Goal: Task Accomplishment & Management: Manage account settings

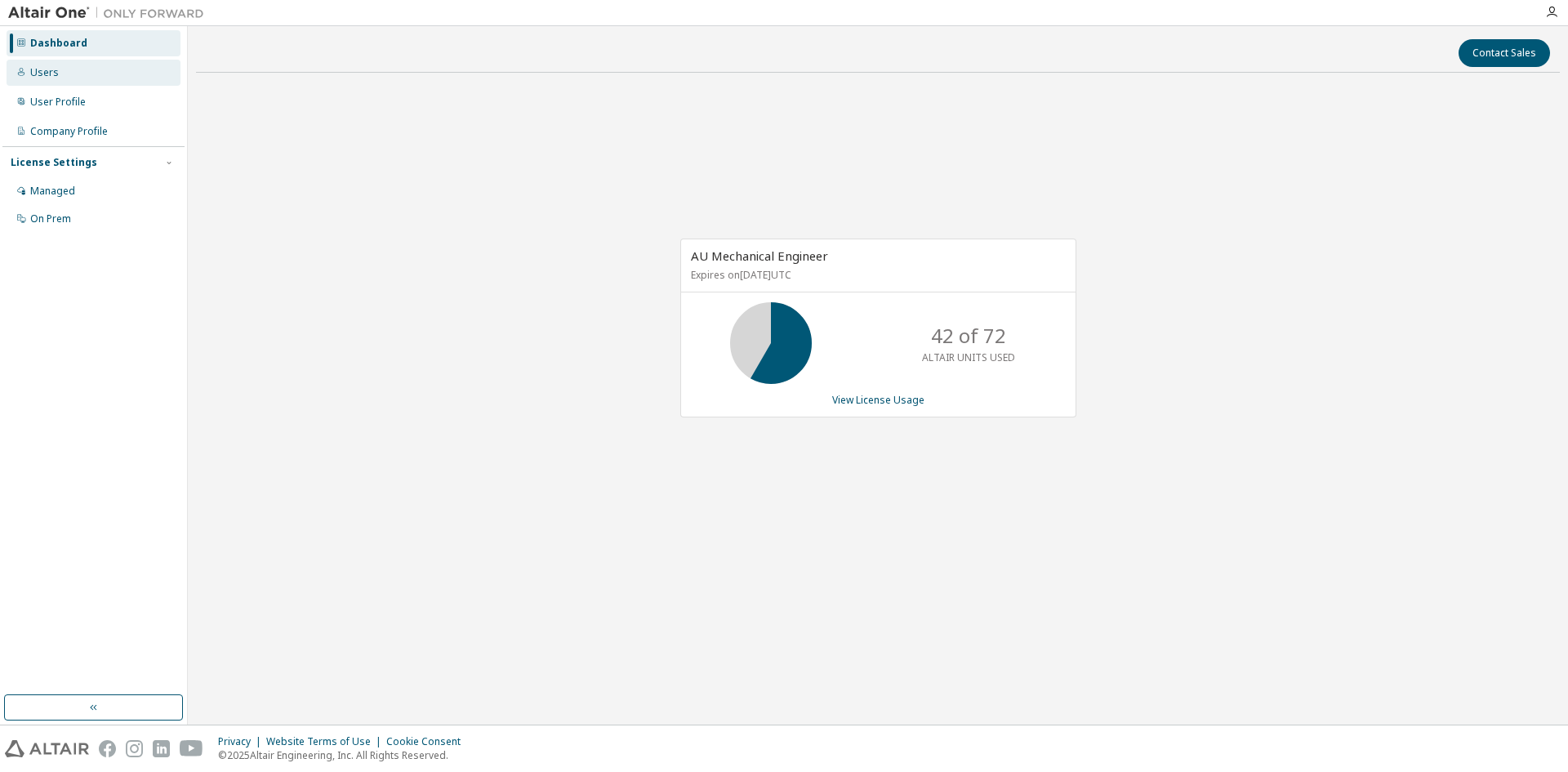
click at [60, 74] on div "Users" at bounding box center [93, 72] width 174 height 27
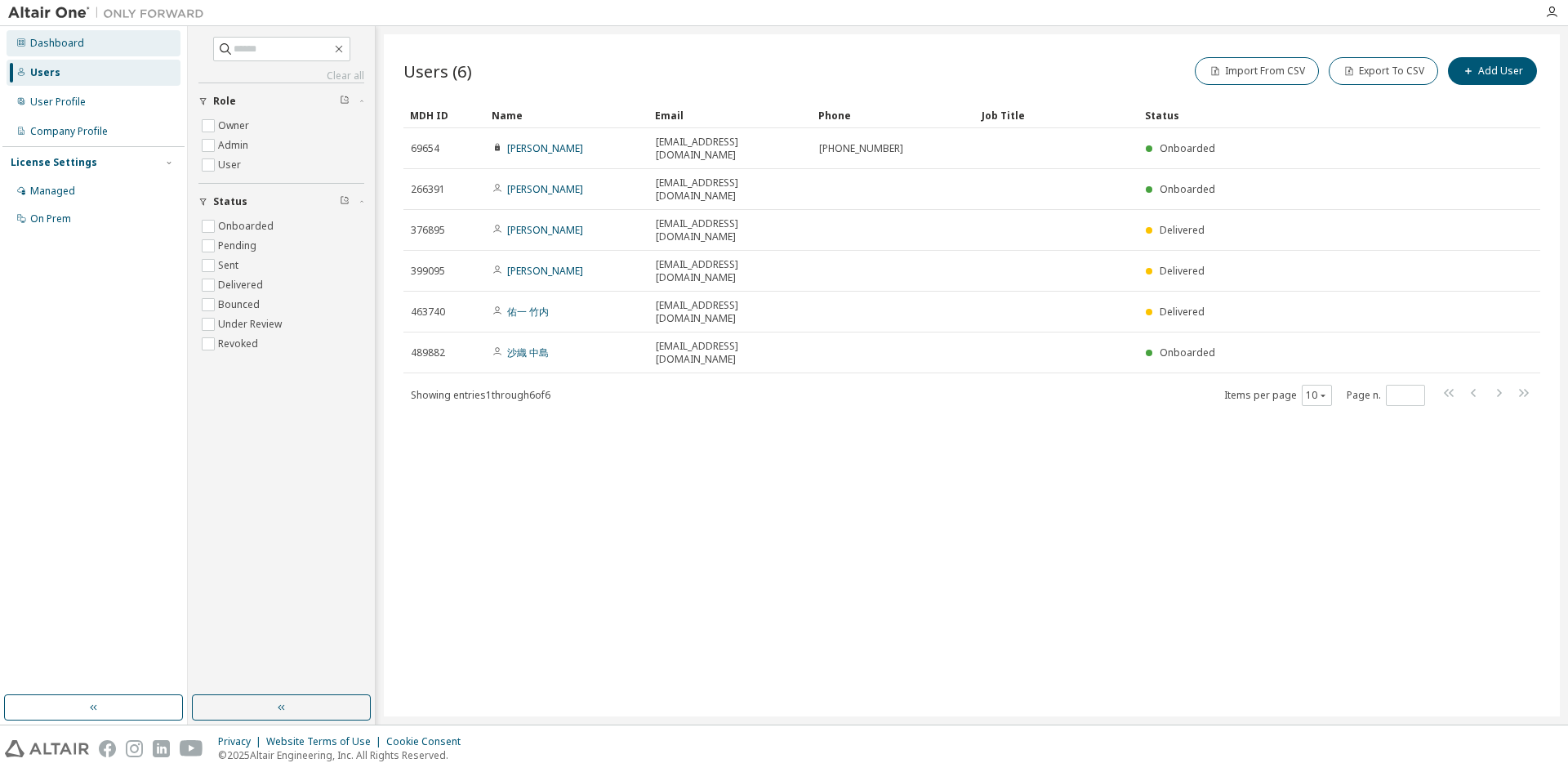
click at [45, 42] on div "Dashboard" at bounding box center [57, 43] width 54 height 13
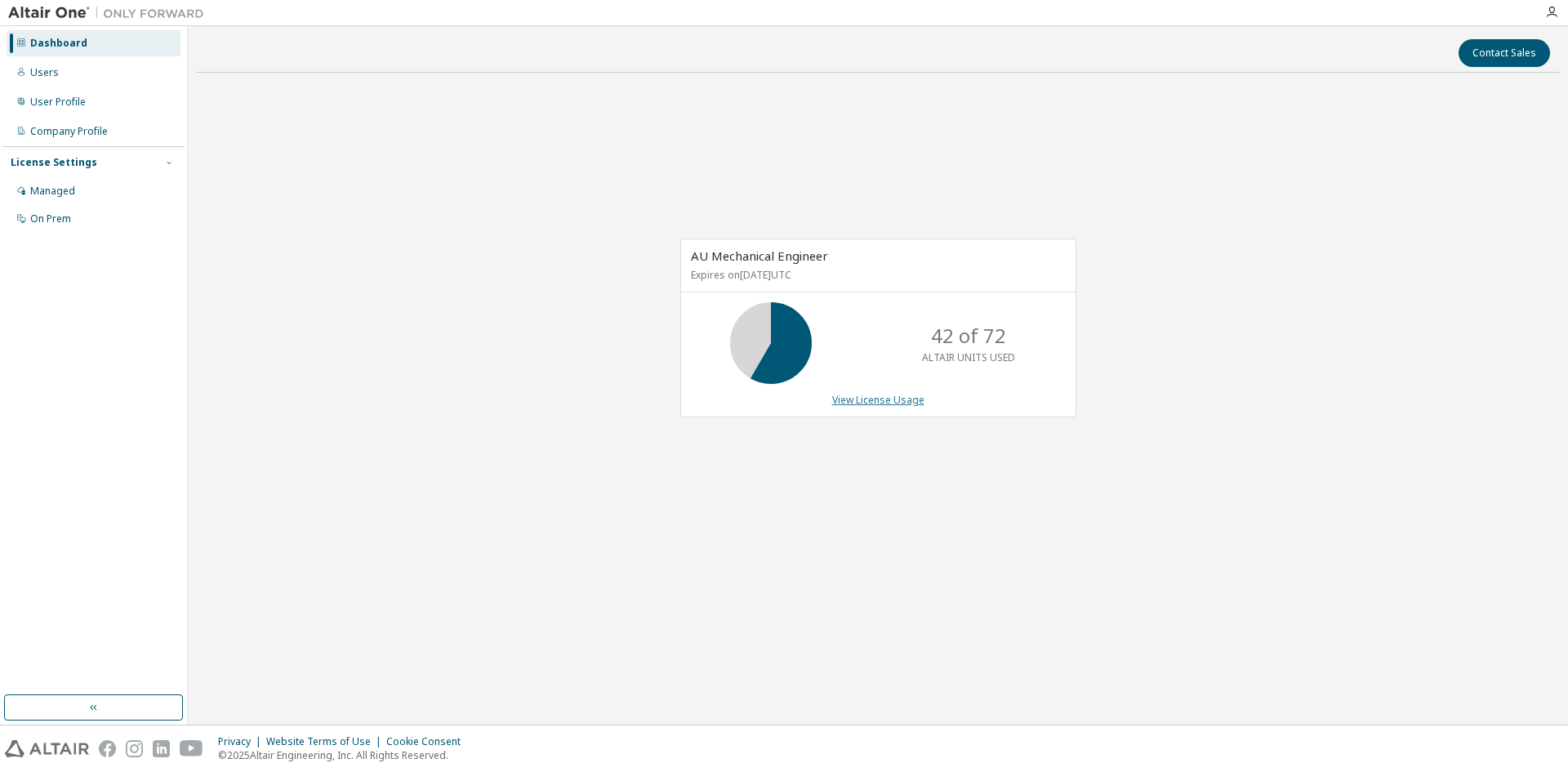
click at [894, 405] on link "View License Usage" at bounding box center [878, 399] width 92 height 14
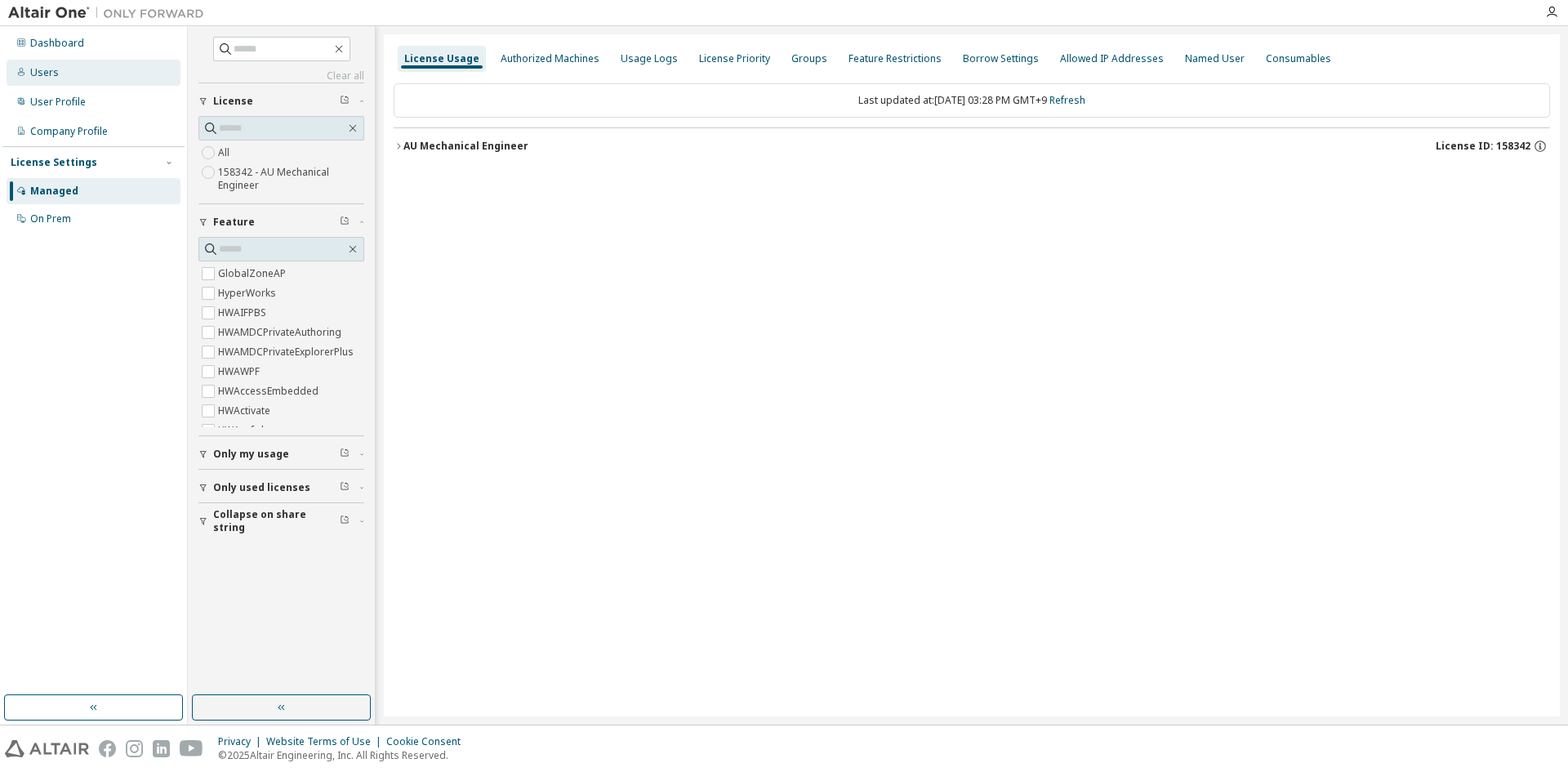
click at [77, 70] on div "Users" at bounding box center [93, 72] width 174 height 27
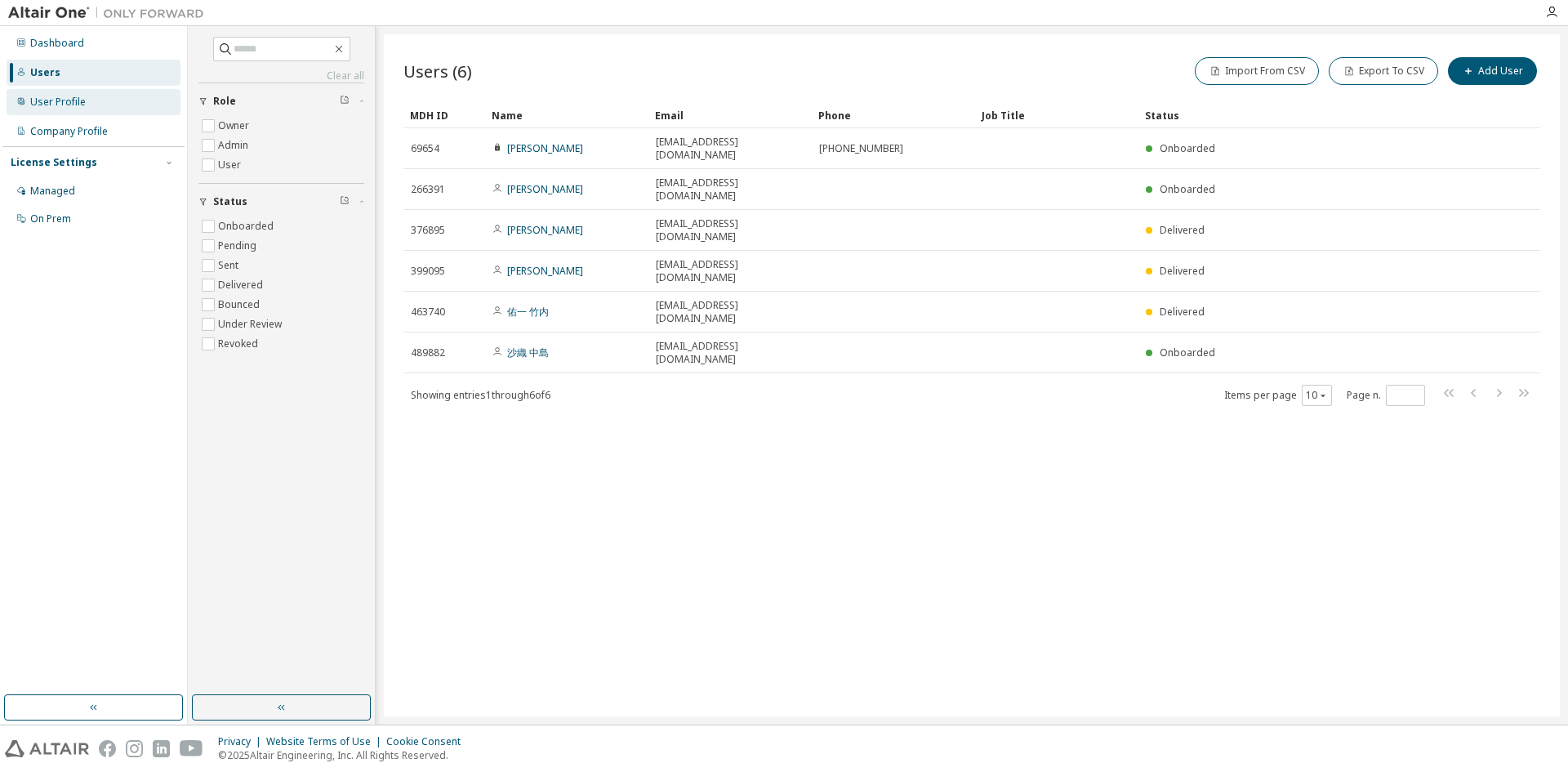
click at [67, 95] on div "User Profile" at bounding box center [58, 102] width 56 height 13
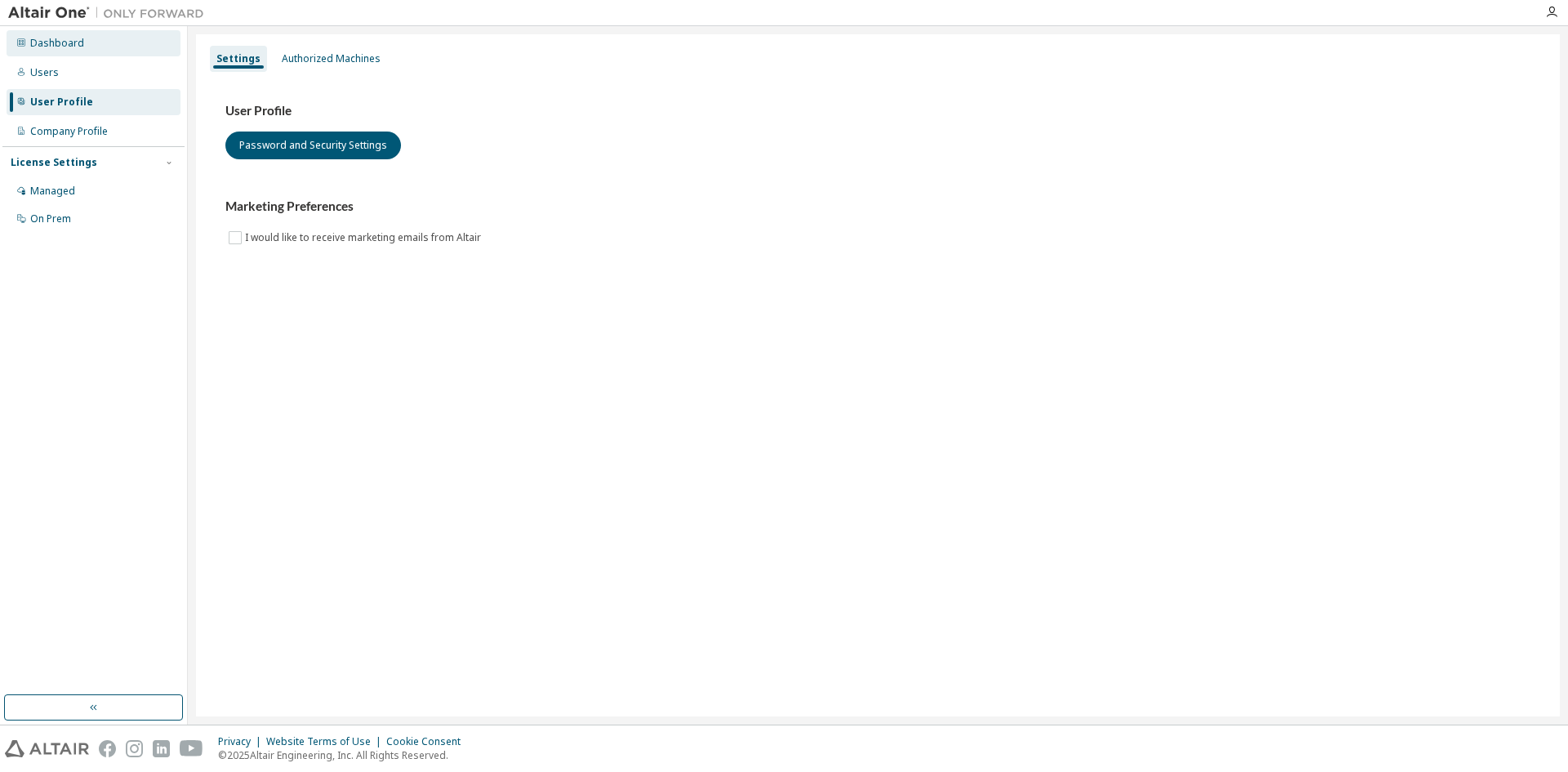
click at [78, 42] on div "Dashboard" at bounding box center [57, 43] width 54 height 13
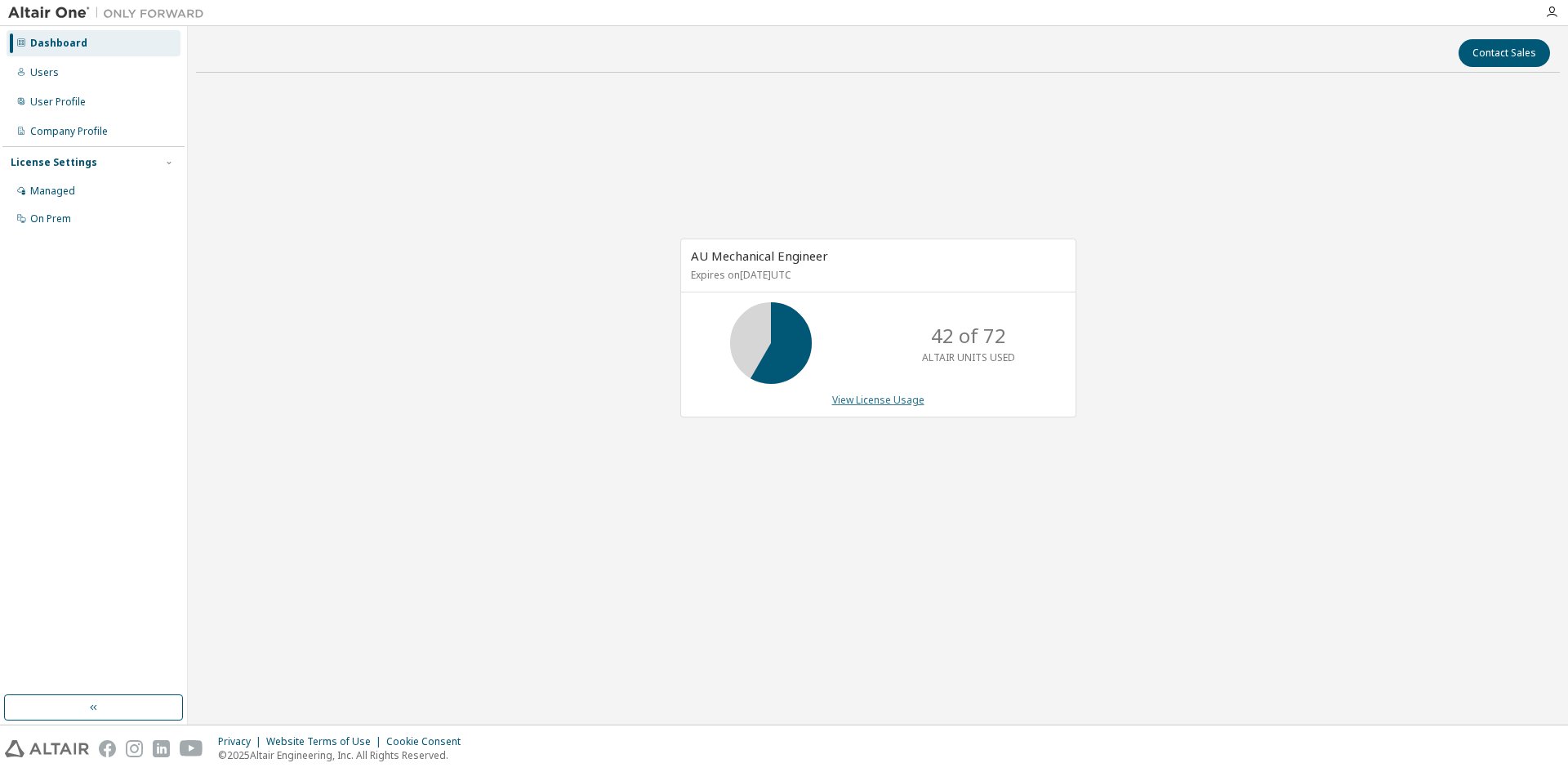
click at [885, 402] on link "View License Usage" at bounding box center [878, 399] width 92 height 14
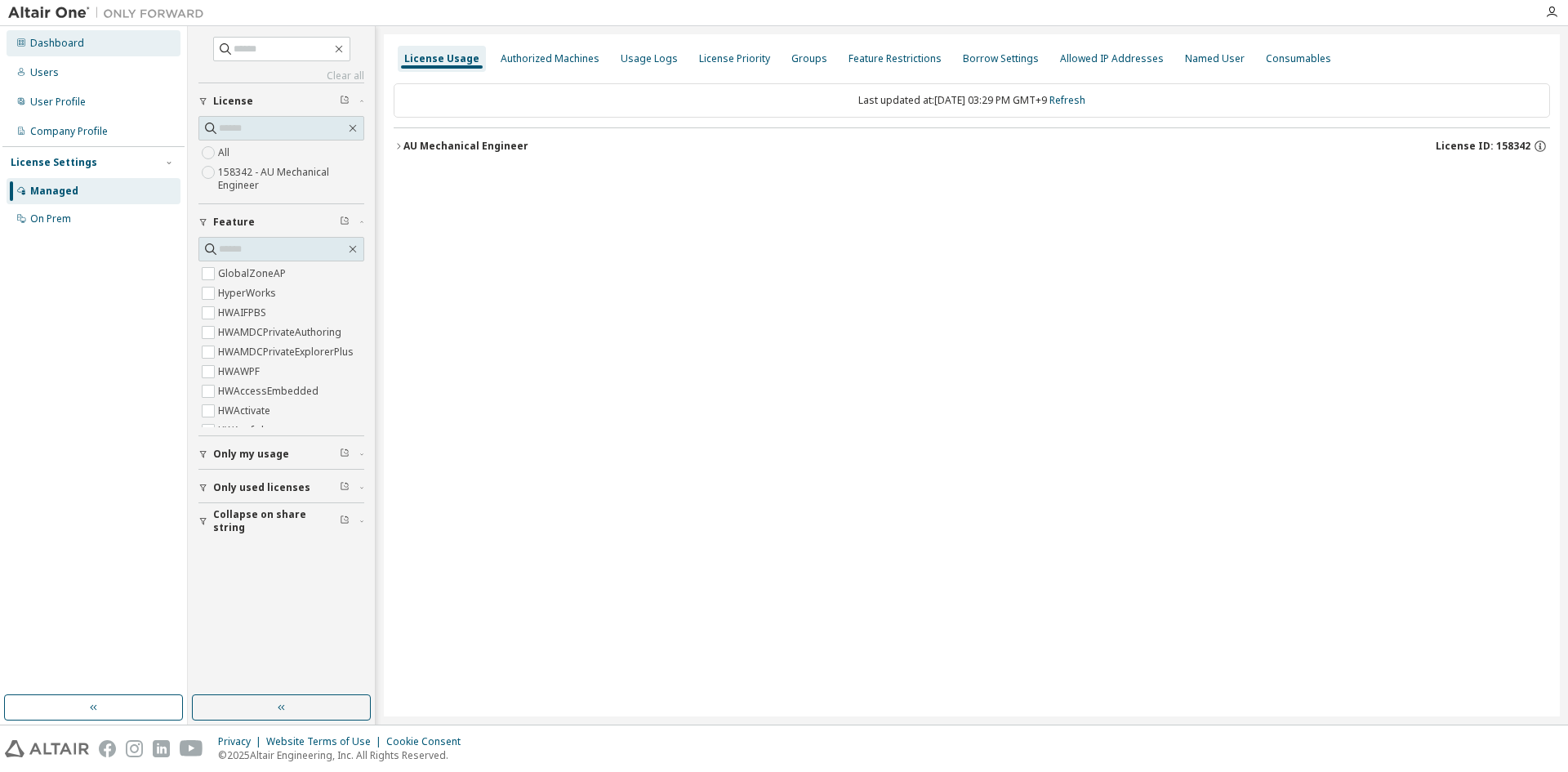
click at [85, 38] on div "Dashboard" at bounding box center [93, 43] width 174 height 27
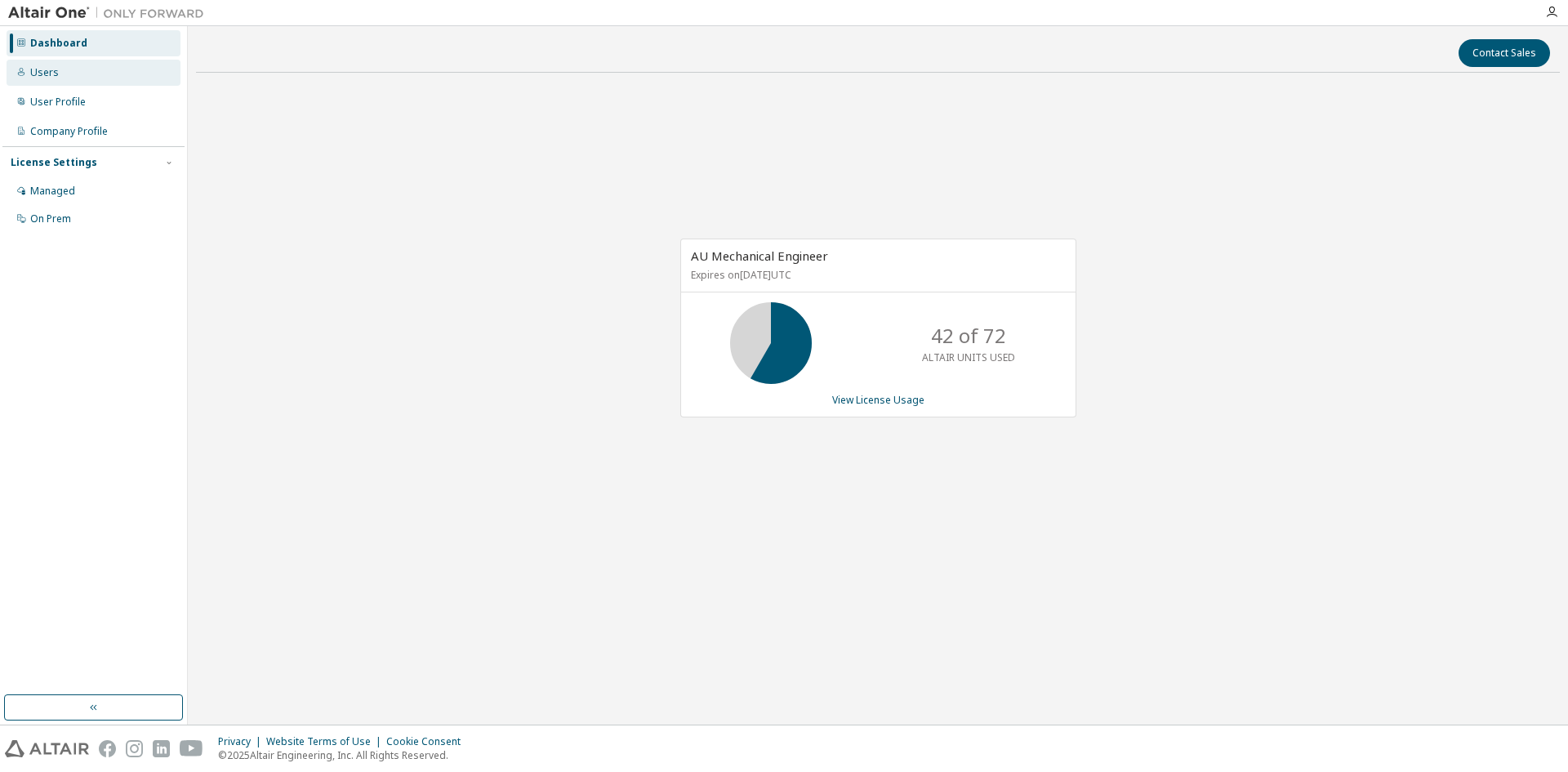
click at [89, 77] on div "Users" at bounding box center [93, 72] width 174 height 27
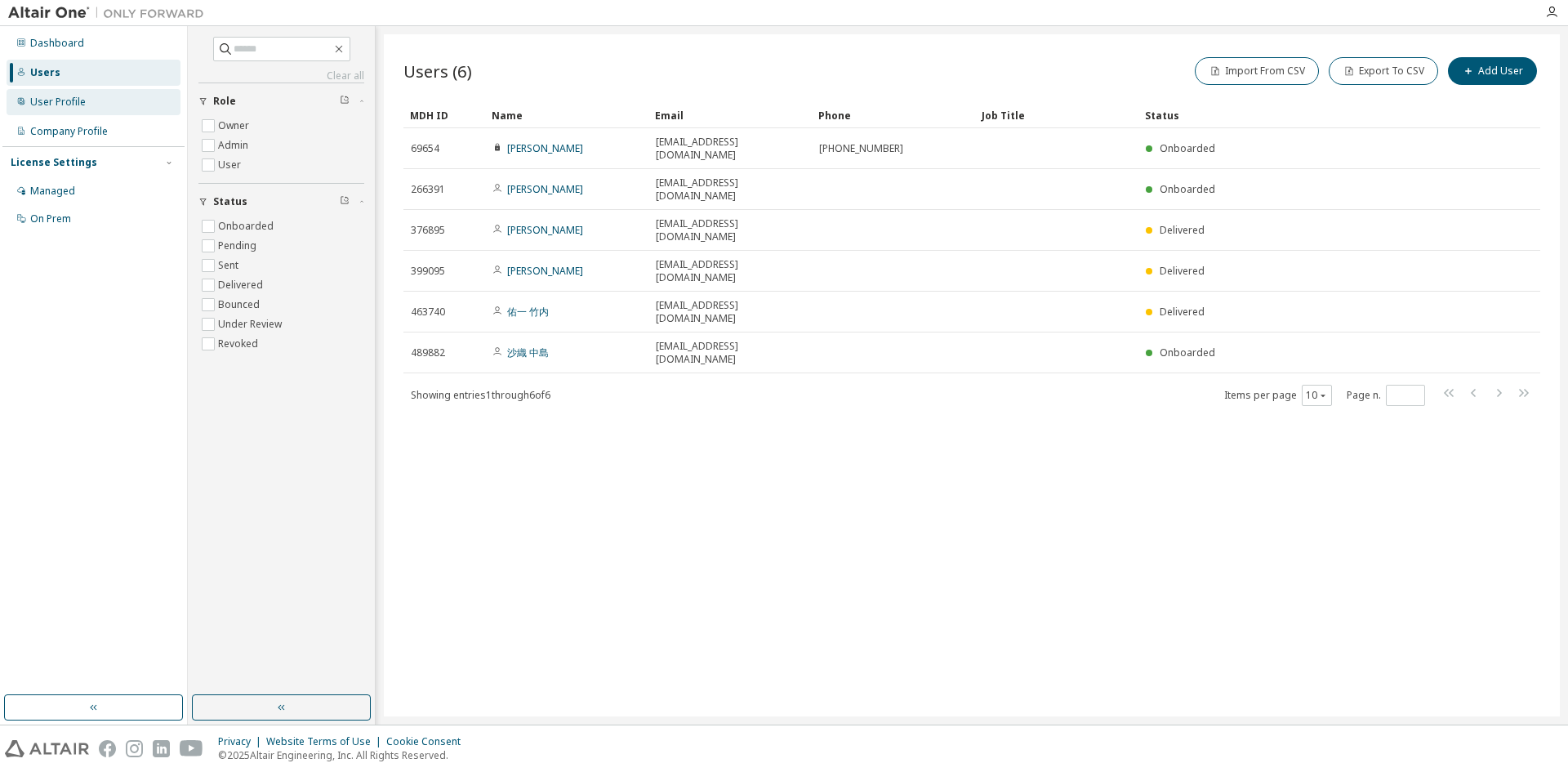
click at [82, 103] on div "User Profile" at bounding box center [58, 102] width 56 height 13
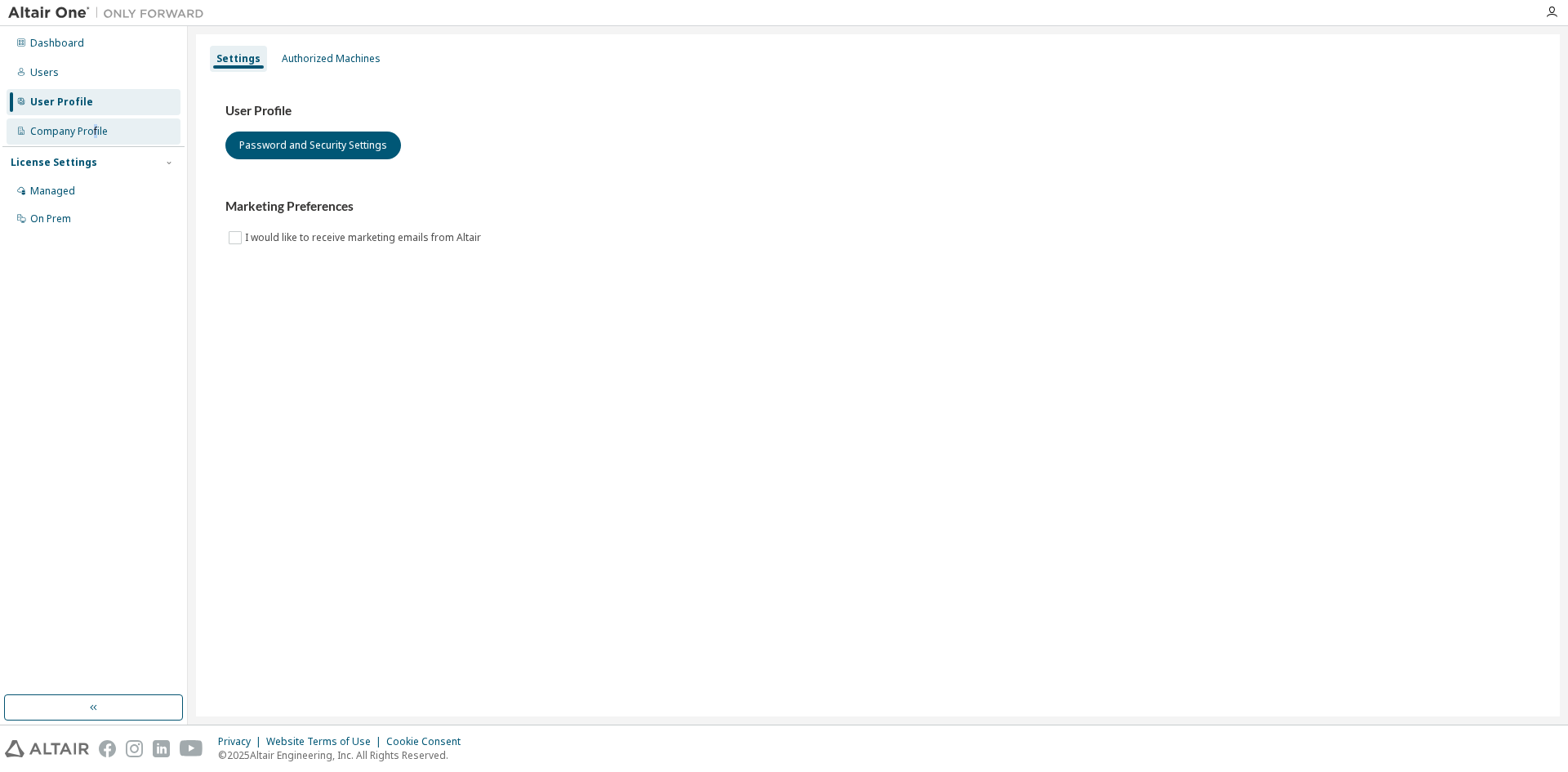
click at [94, 136] on div "Company Profile" at bounding box center [69, 132] width 78 height 13
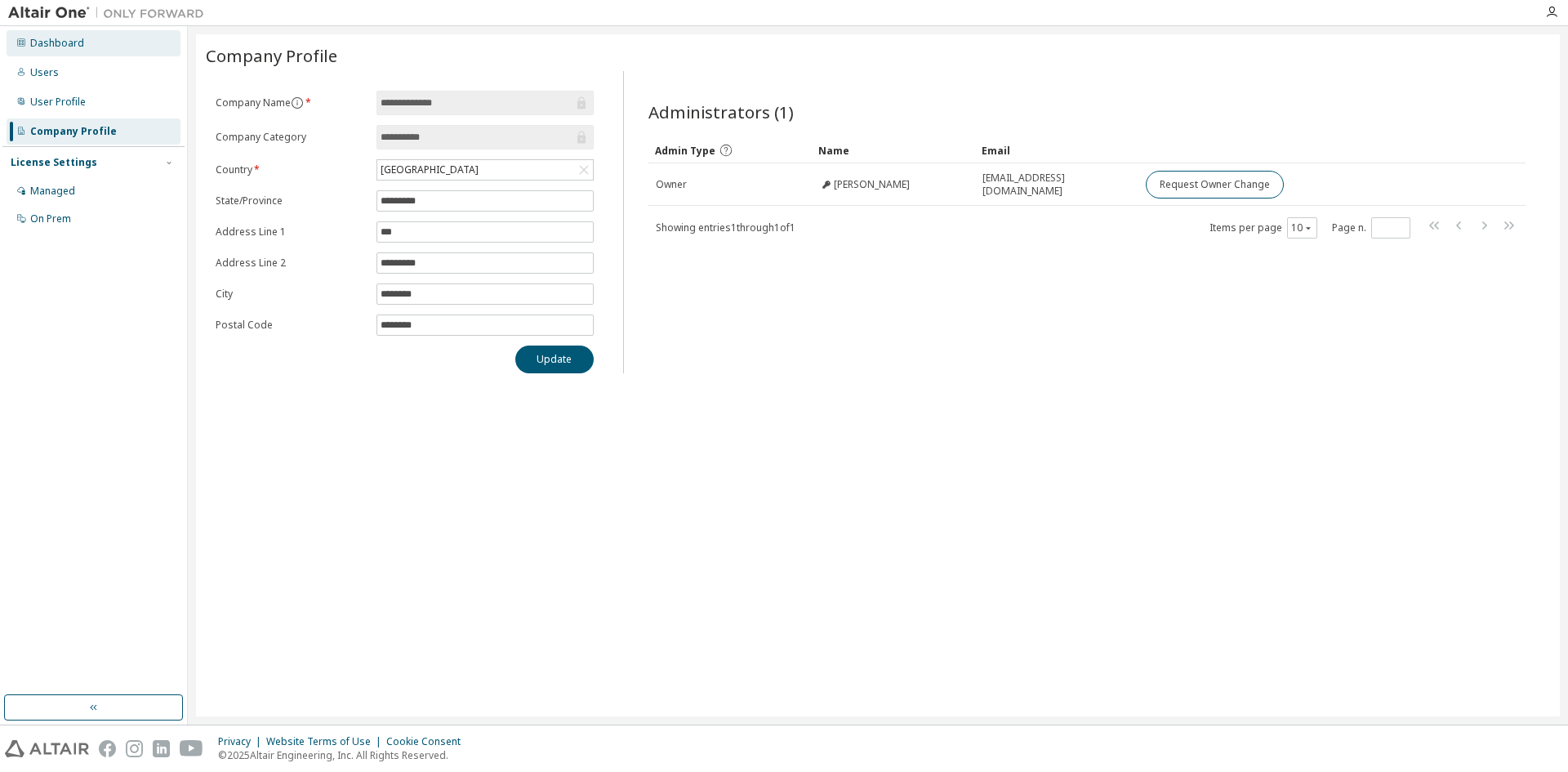
click at [86, 45] on div "Dashboard" at bounding box center [93, 43] width 174 height 27
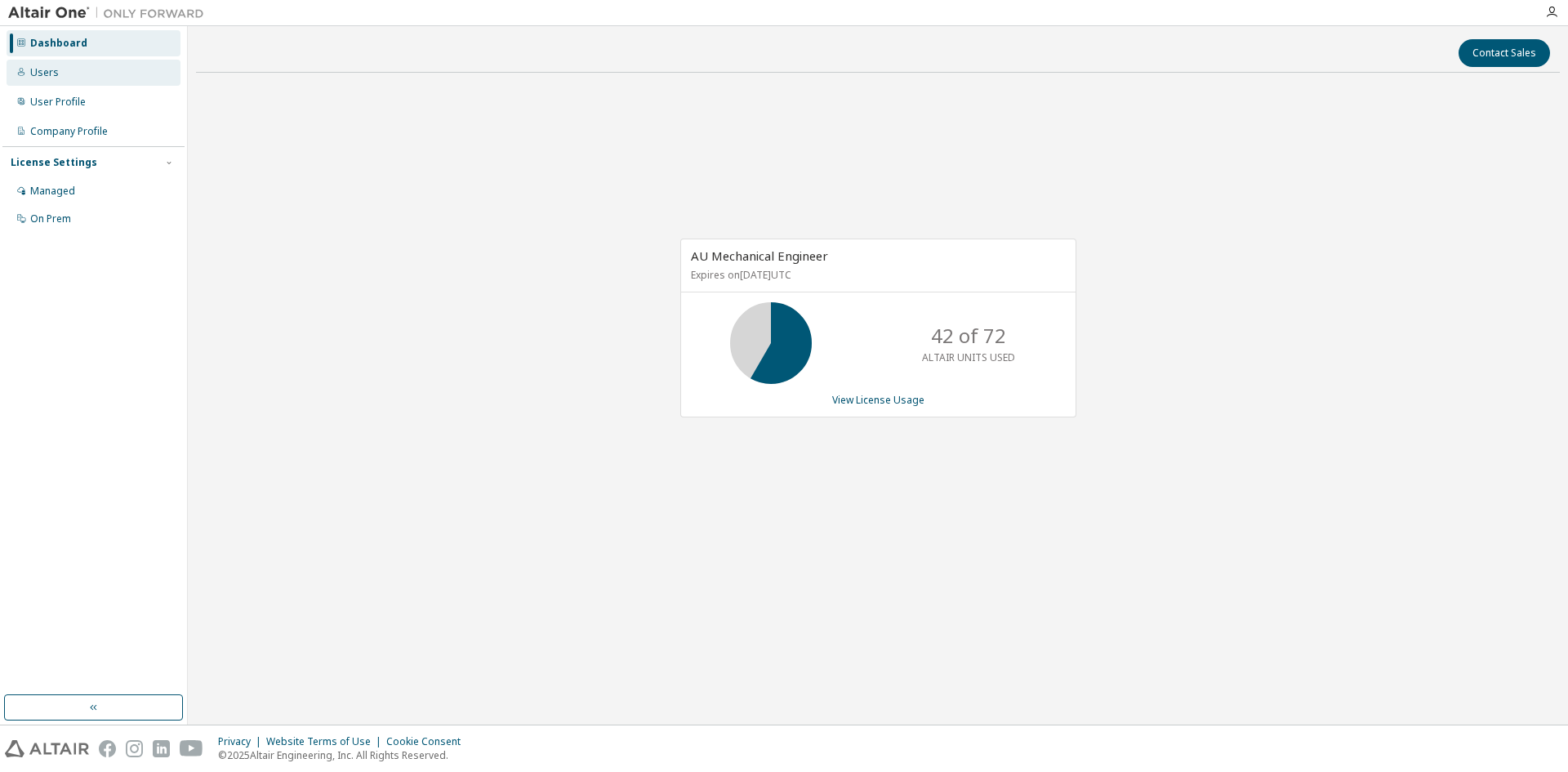
click at [57, 72] on div "Users" at bounding box center [93, 72] width 174 height 27
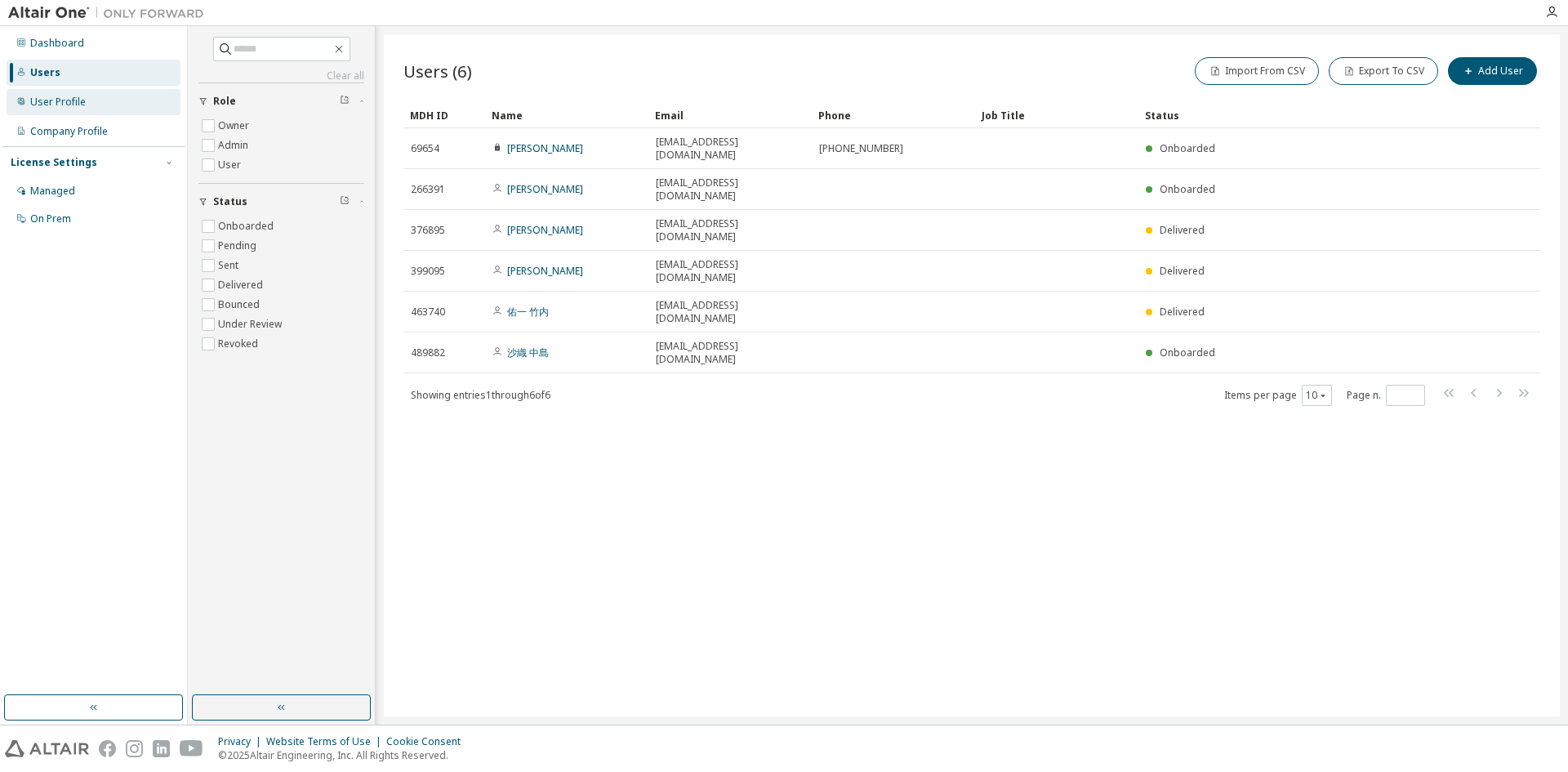
click at [52, 101] on div "User Profile" at bounding box center [58, 102] width 56 height 13
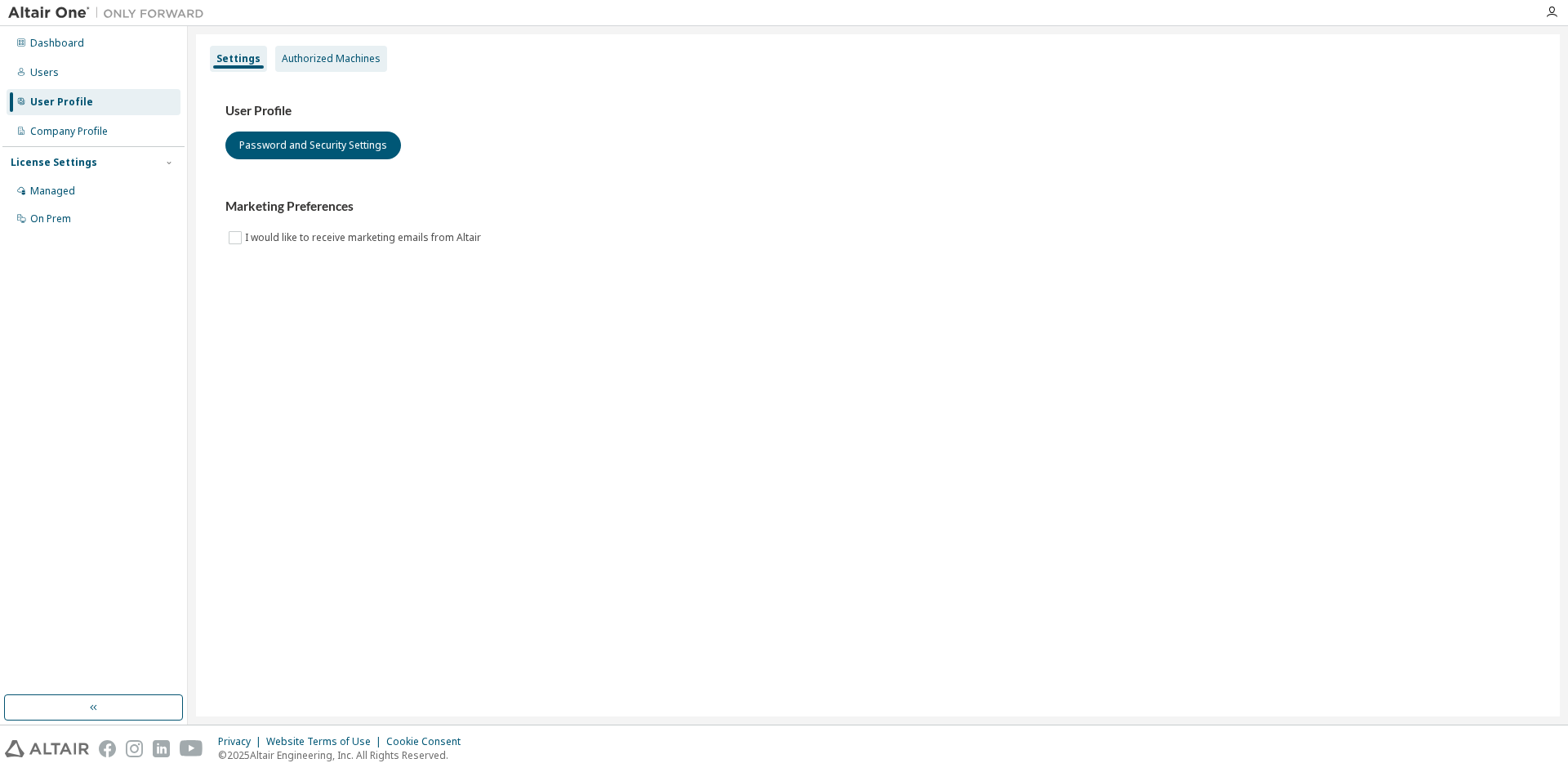
click at [322, 60] on div "Authorized Machines" at bounding box center [331, 59] width 99 height 13
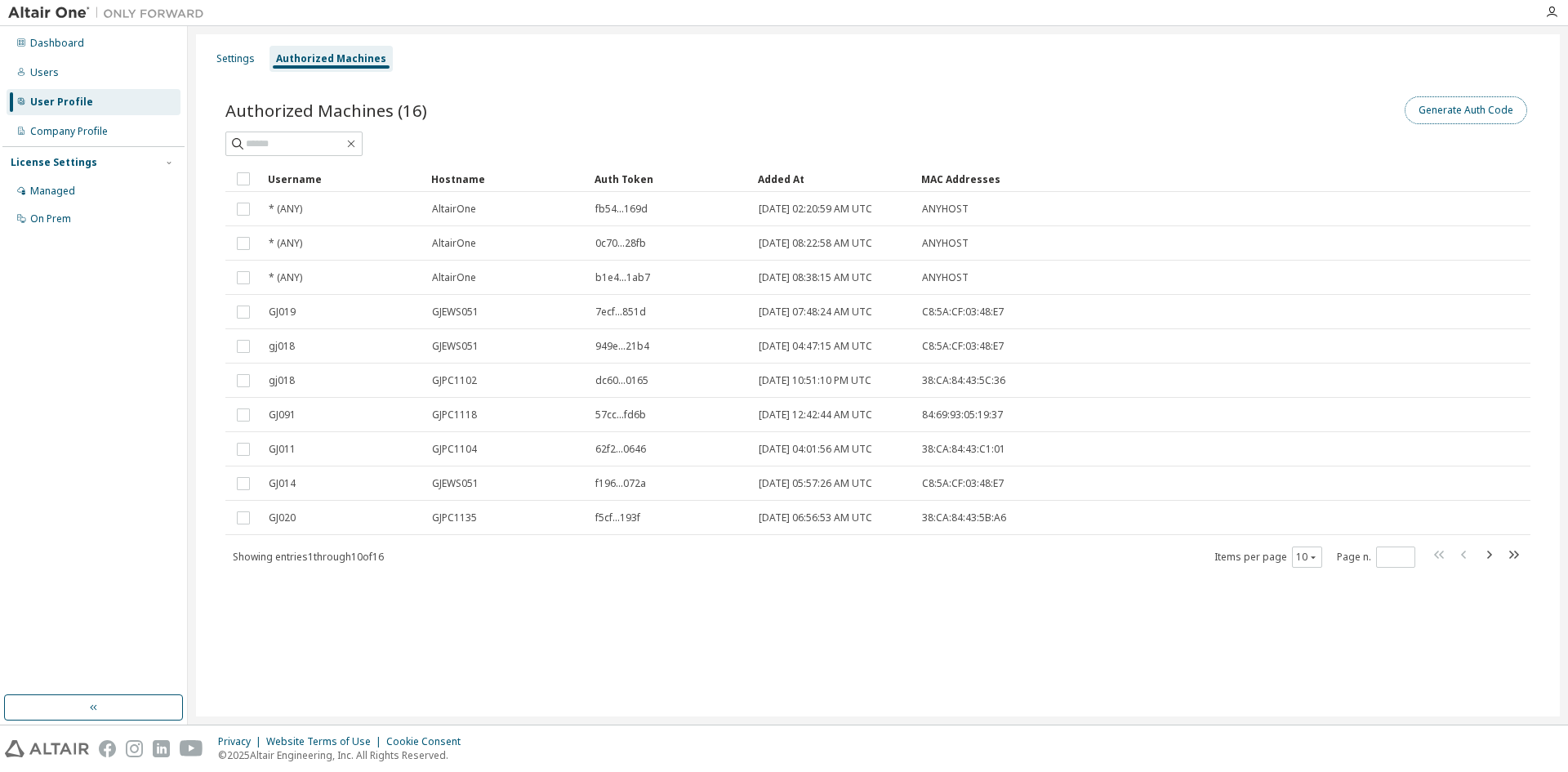
click at [1456, 113] on button "Generate Auth Code" at bounding box center [1466, 110] width 123 height 27
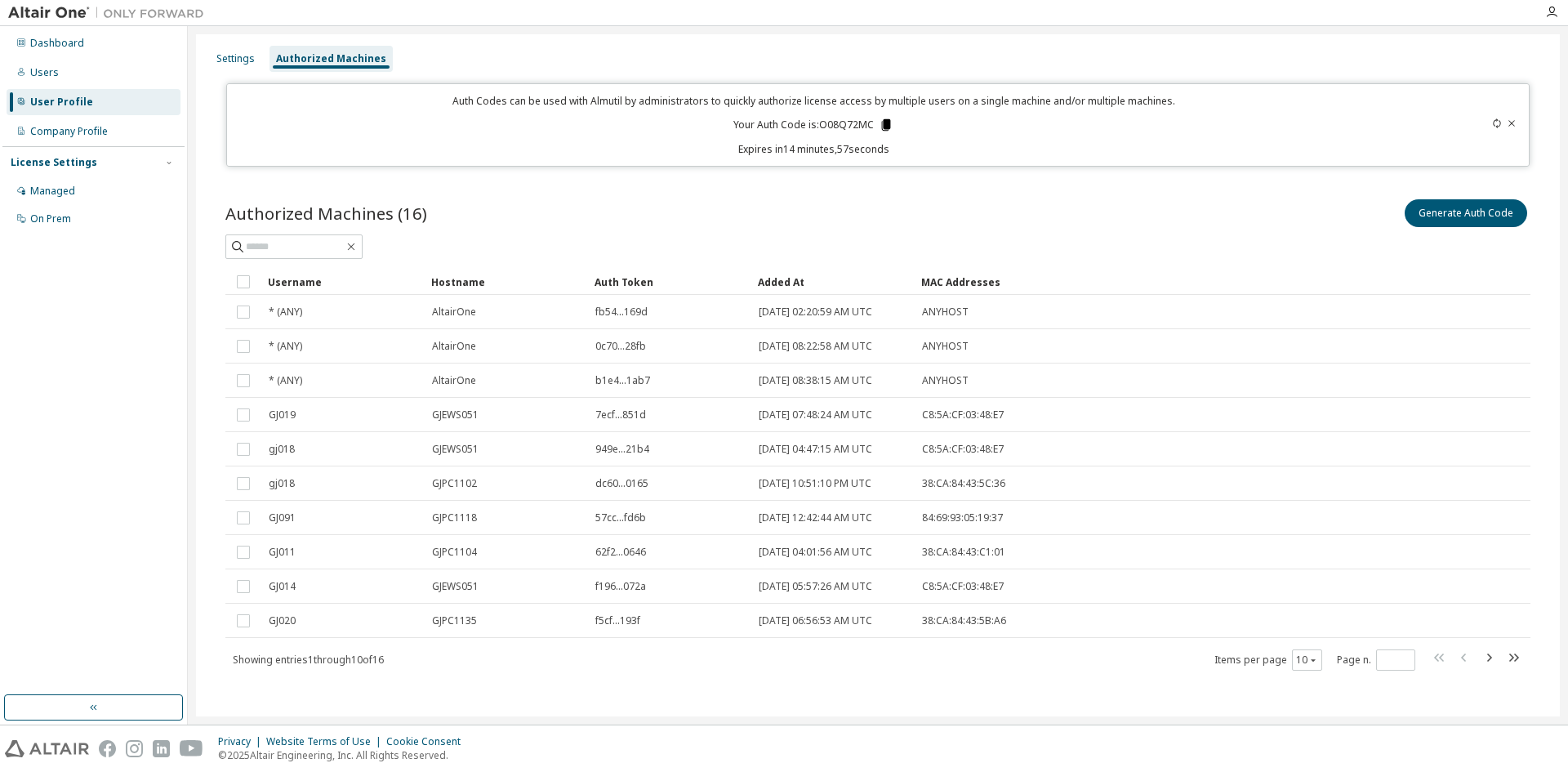
click at [882, 125] on icon at bounding box center [887, 125] width 9 height 11
click at [54, 191] on div "Managed" at bounding box center [52, 191] width 45 height 13
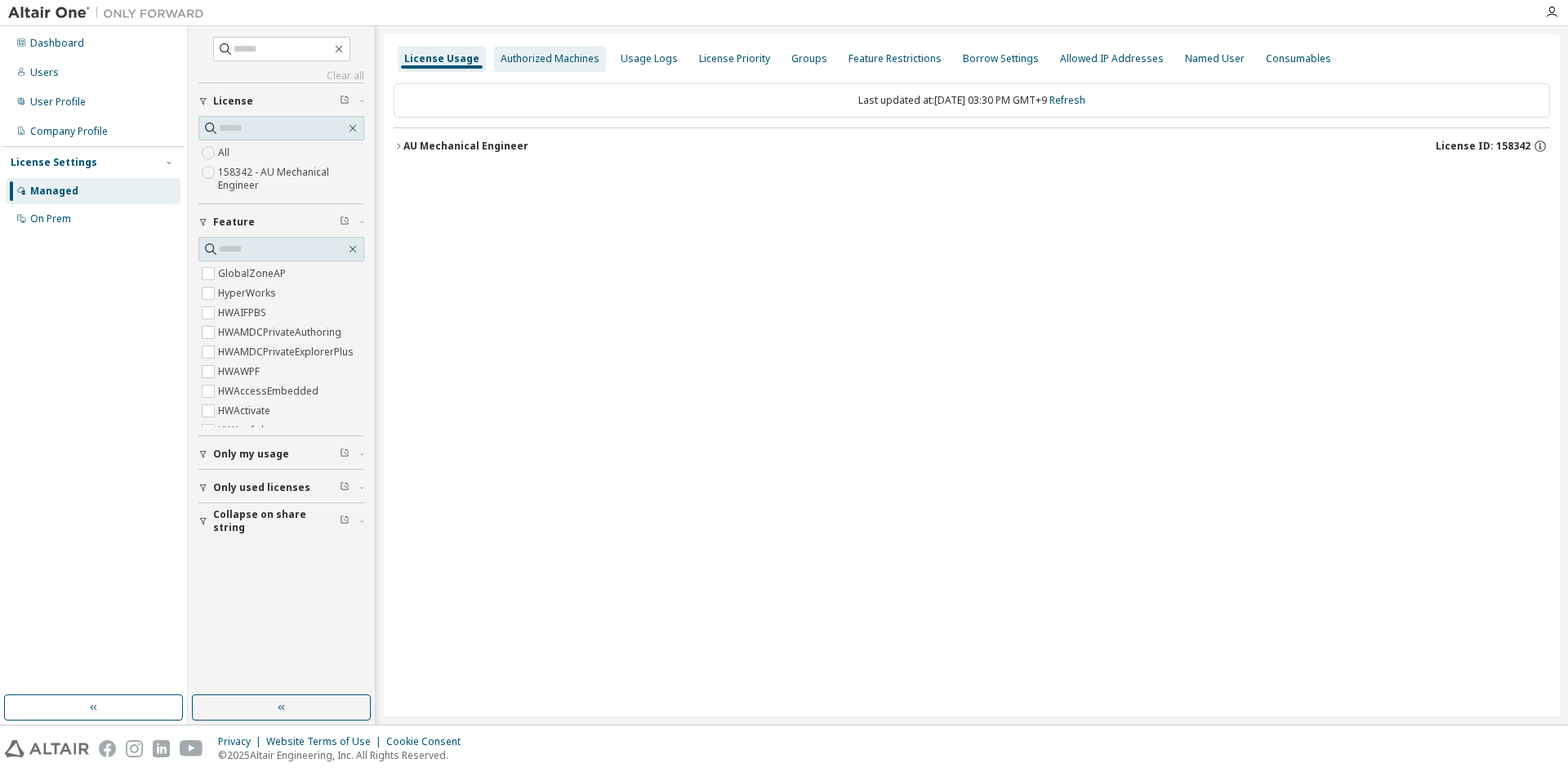
click at [565, 52] on div "Authorized Machines" at bounding box center [550, 59] width 99 height 13
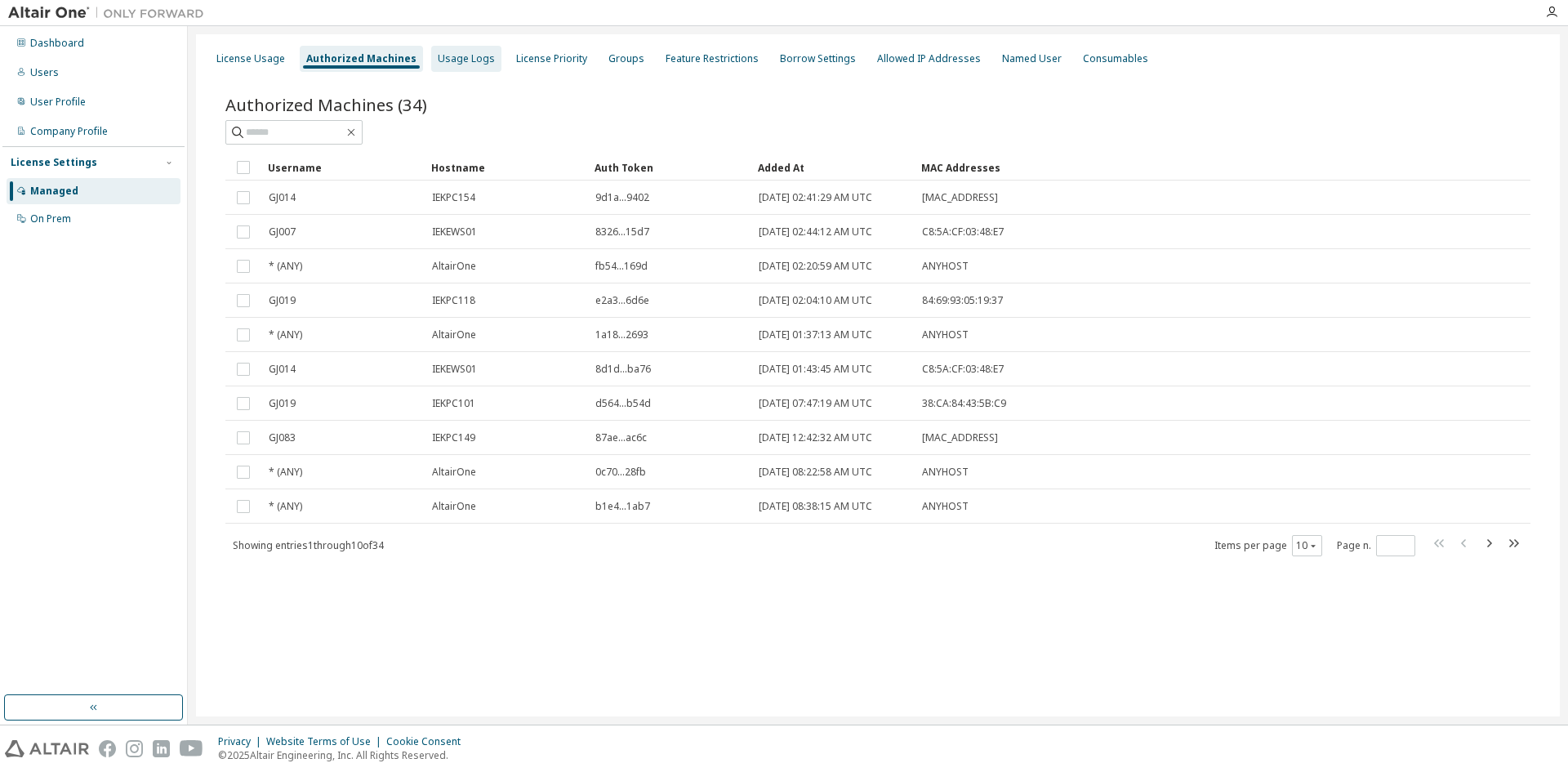
click at [450, 54] on div "Usage Logs" at bounding box center [466, 59] width 57 height 13
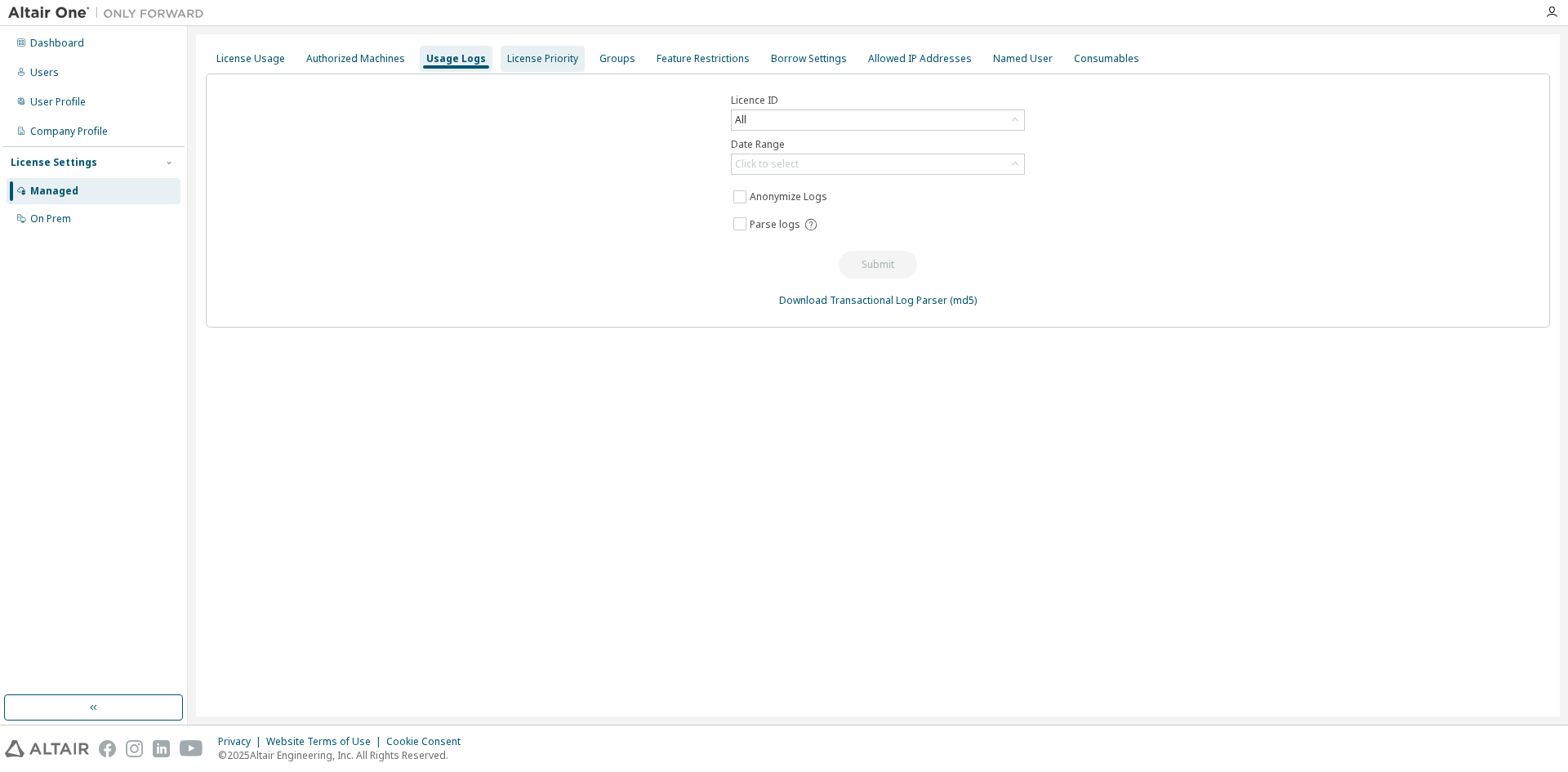
click at [507, 59] on div "License Priority" at bounding box center [543, 59] width 71 height 13
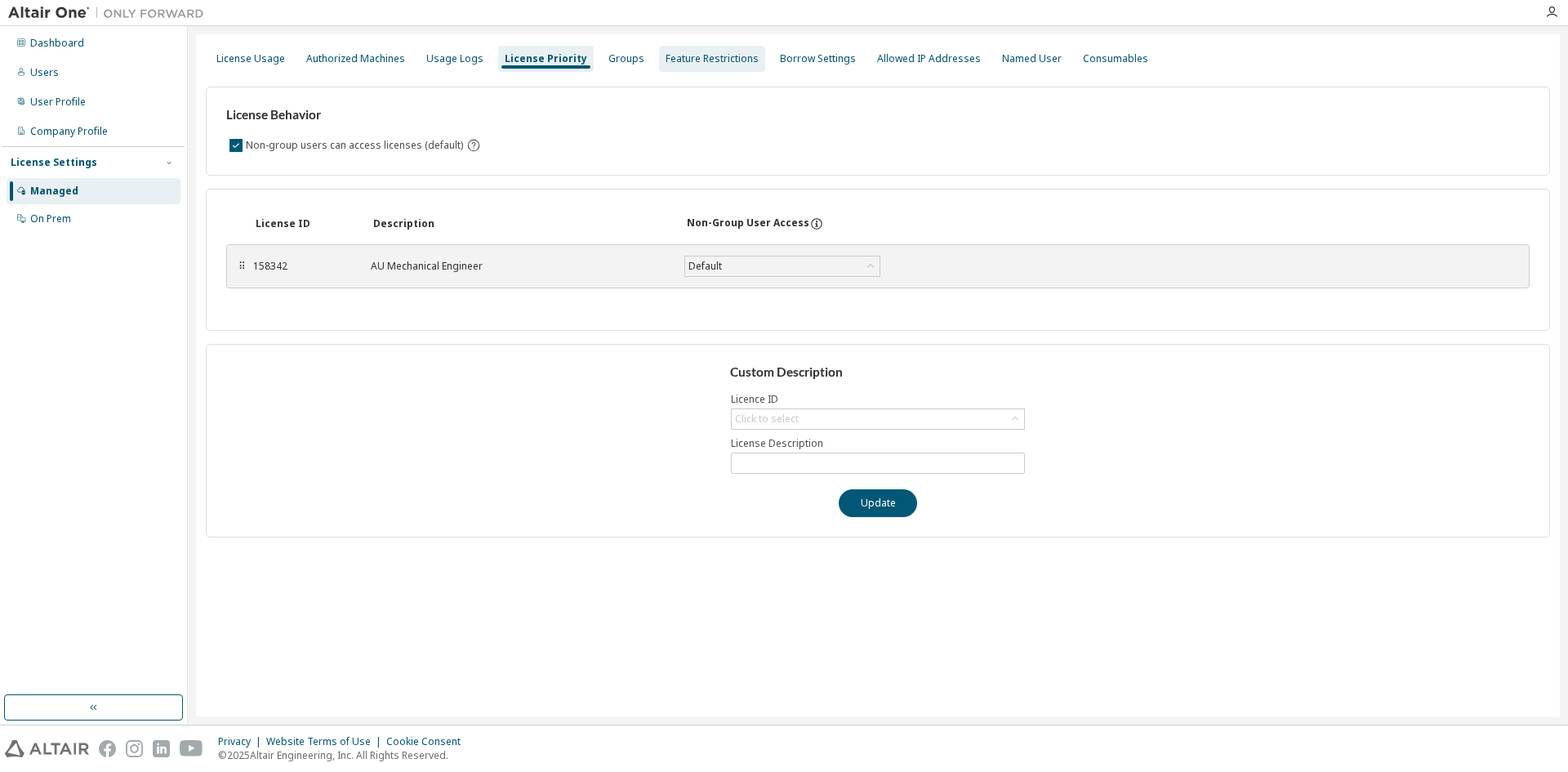
click at [690, 63] on div "Feature Restrictions" at bounding box center [712, 59] width 93 height 13
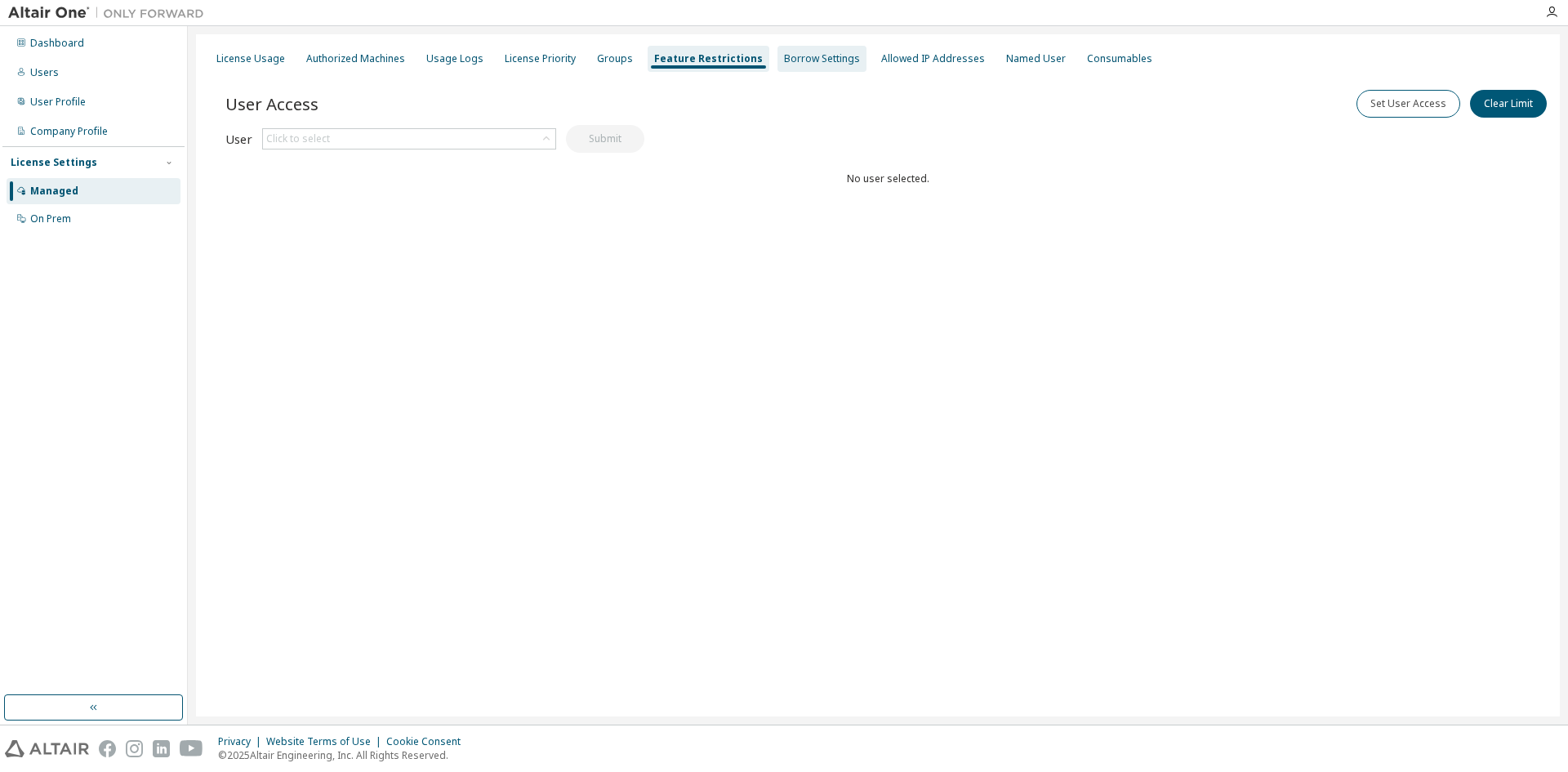
click at [794, 57] on div "Borrow Settings" at bounding box center [821, 59] width 76 height 13
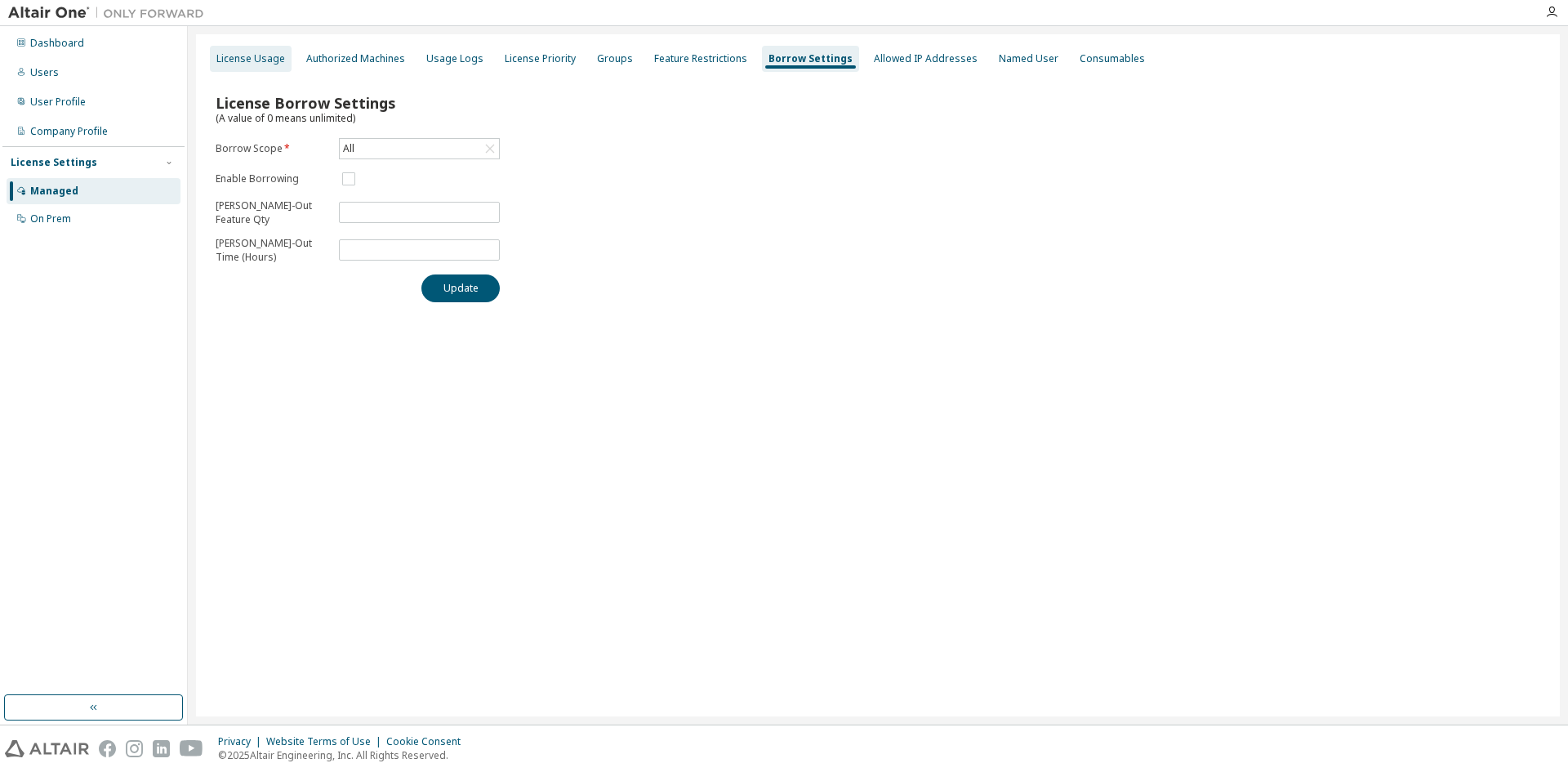
click at [270, 52] on div "License Usage" at bounding box center [250, 59] width 69 height 13
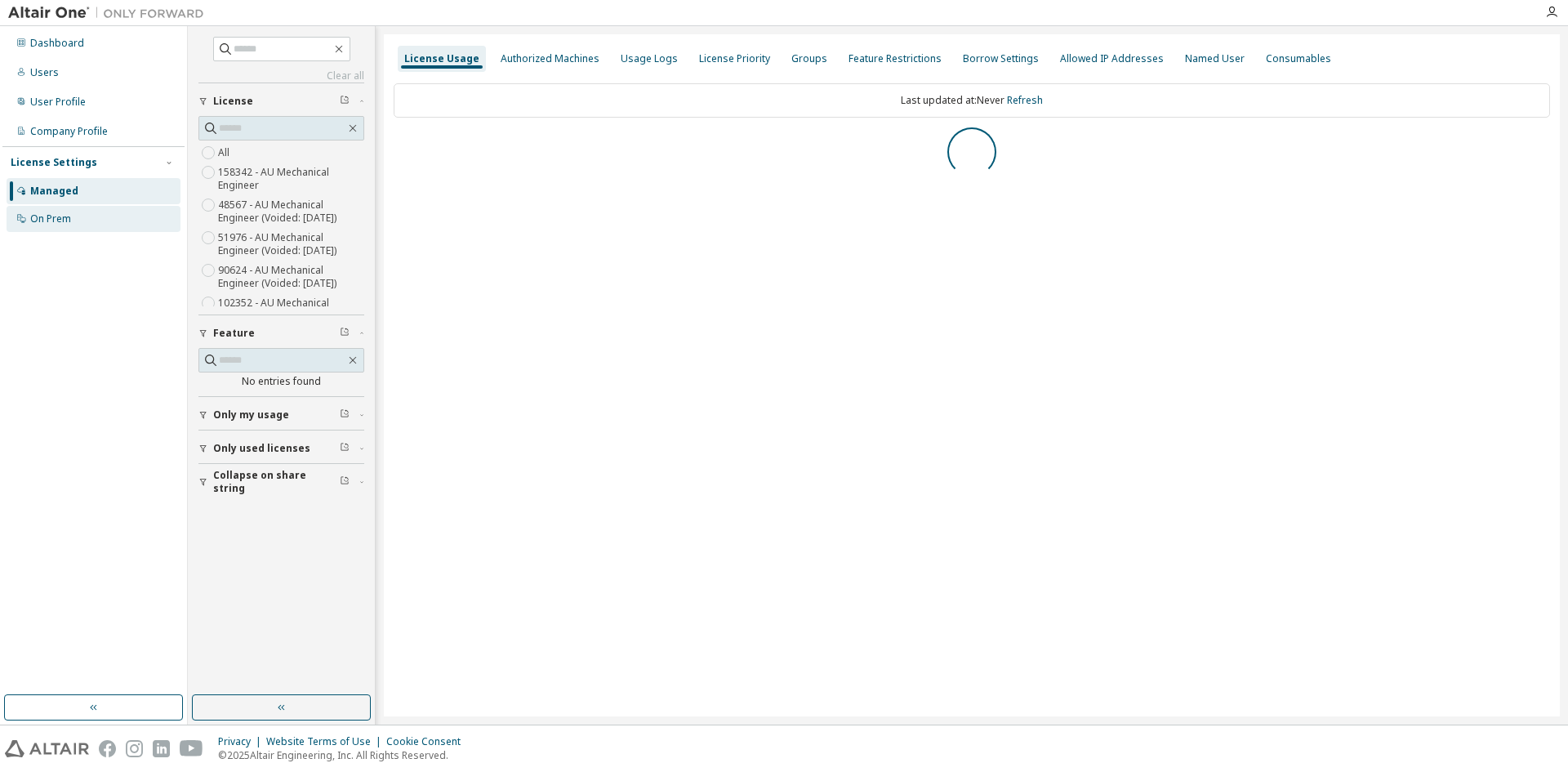
click at [76, 227] on div "On Prem" at bounding box center [93, 219] width 174 height 27
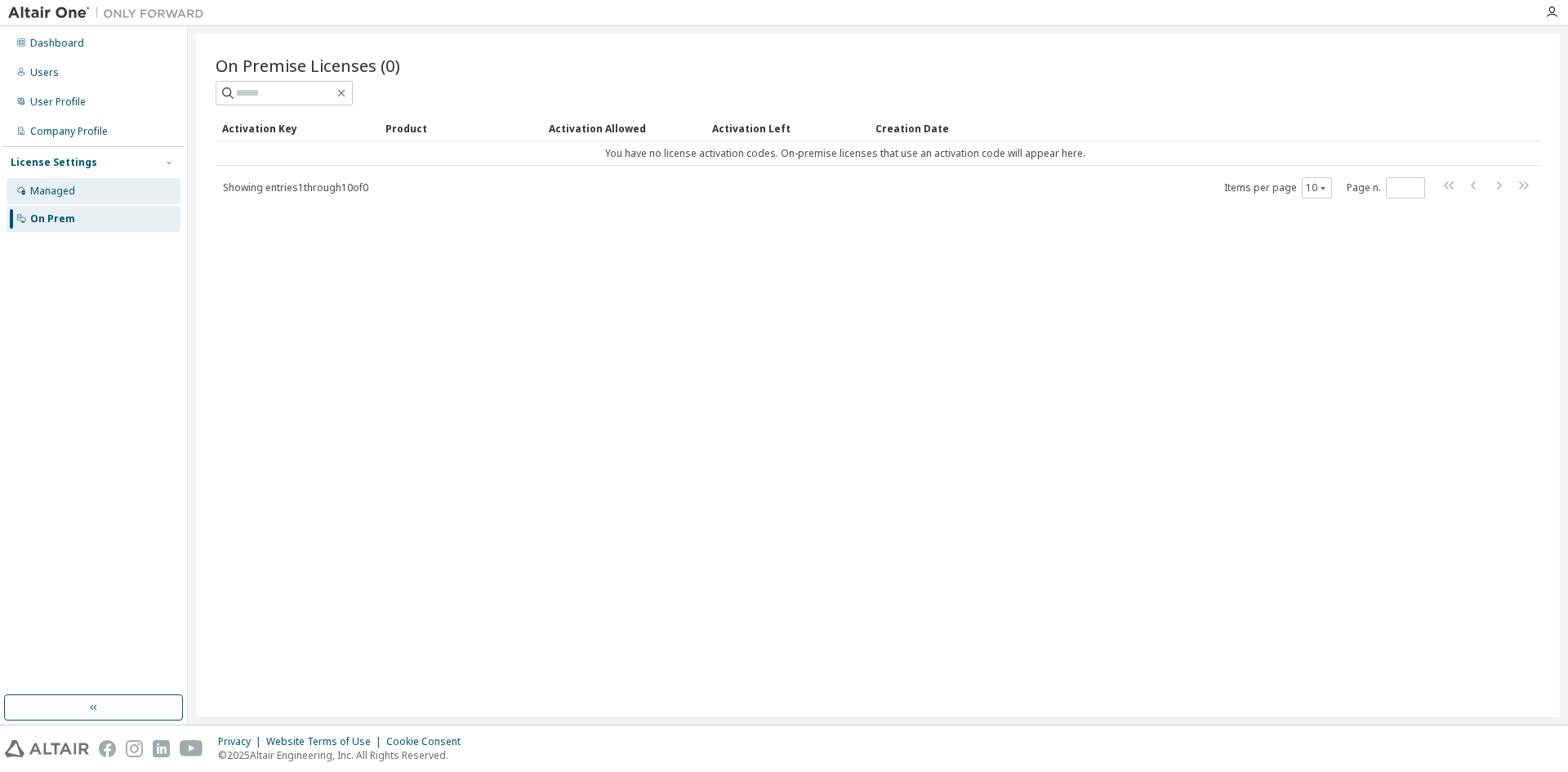
click at [94, 190] on div "Managed" at bounding box center [93, 190] width 174 height 27
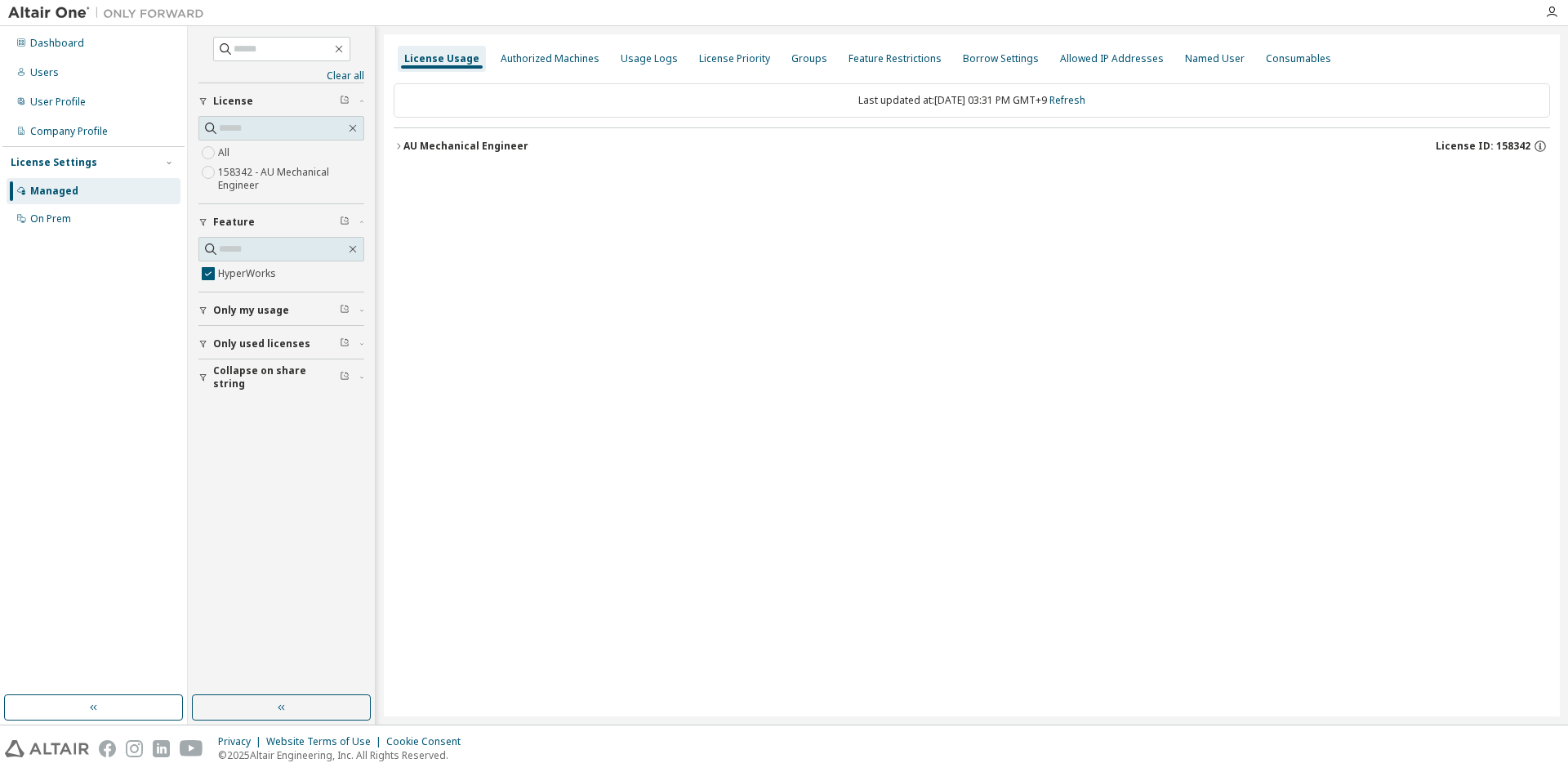
click at [204, 338] on button "Only used licenses" at bounding box center [281, 343] width 166 height 36
click at [400, 141] on icon "button" at bounding box center [398, 146] width 10 height 10
click at [415, 179] on icon "button" at bounding box center [413, 179] width 10 height 10
